Goal: Information Seeking & Learning: Find specific fact

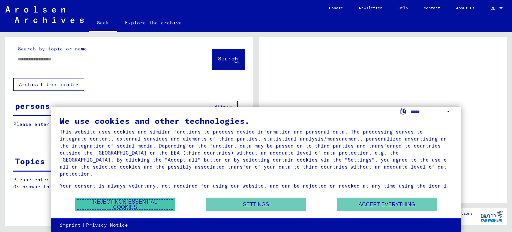
click at [136, 207] on font "Reject non-essential cookies" at bounding box center [125, 204] width 64 height 11
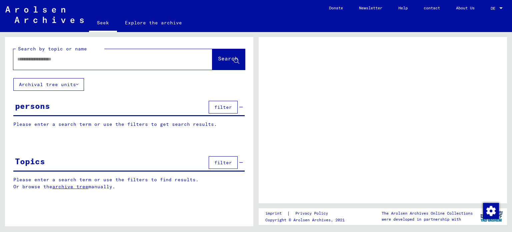
click at [67, 63] on div at bounding box center [104, 59] width 183 height 15
click at [49, 57] on input "text" at bounding box center [106, 59] width 179 height 7
type input "**********"
click at [220, 60] on font "Search" at bounding box center [228, 58] width 20 height 7
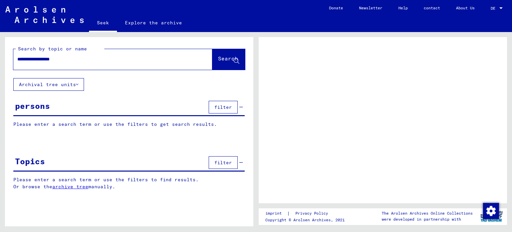
click at [32, 108] on font "persons" at bounding box center [32, 106] width 35 height 10
click at [38, 102] on font "persons" at bounding box center [32, 106] width 35 height 10
click at [39, 103] on font "persons" at bounding box center [32, 106] width 35 height 10
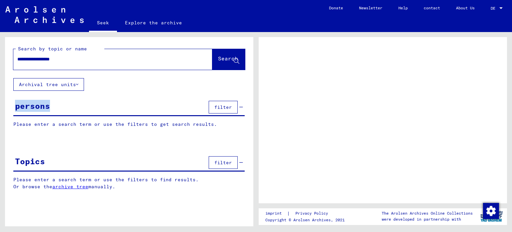
click at [215, 107] on font "filter" at bounding box center [223, 107] width 18 height 6
